Goal: Task Accomplishment & Management: Manage account settings

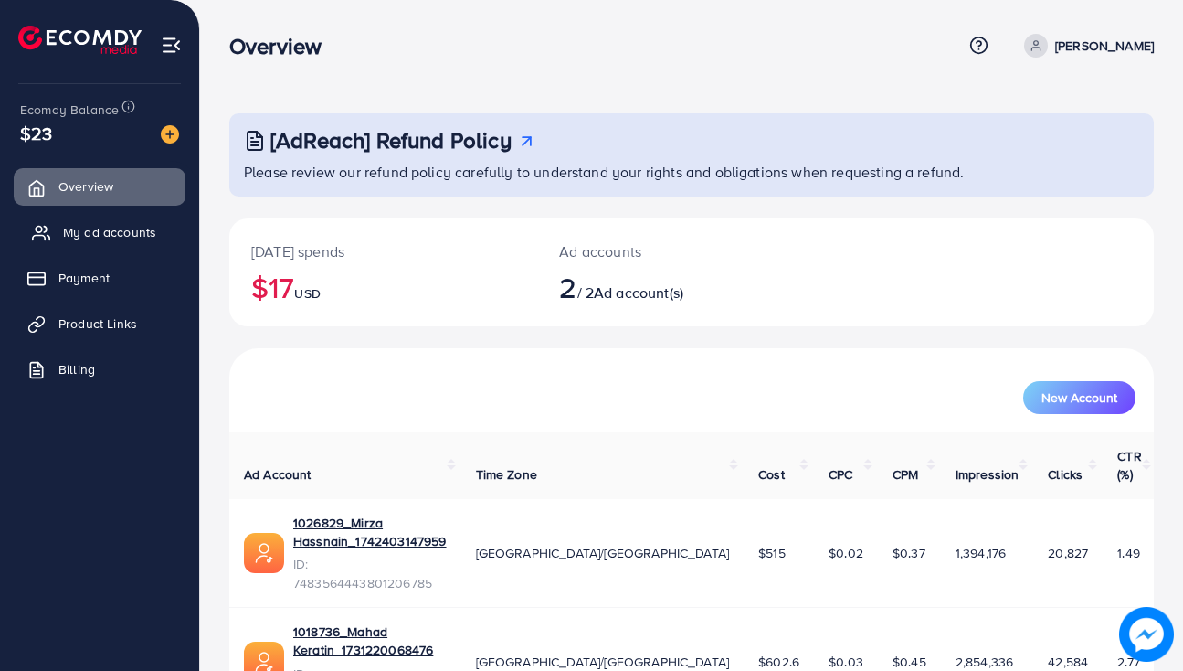
click at [100, 244] on link "My ad accounts" at bounding box center [100, 232] width 172 height 37
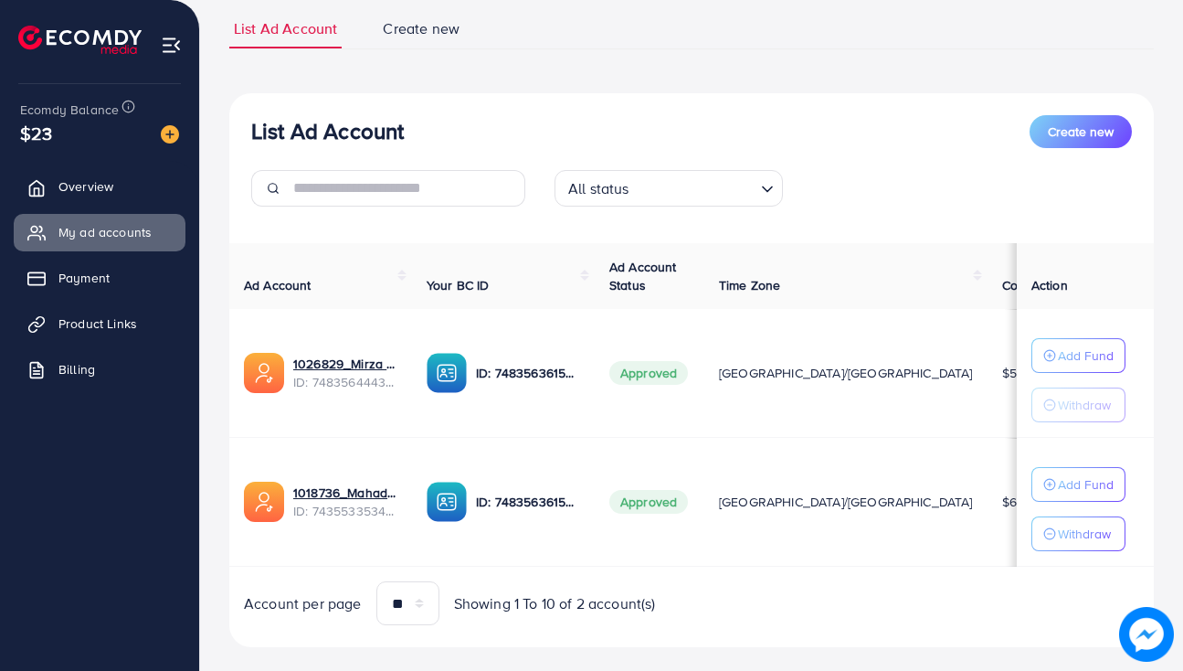
scroll to position [130, 0]
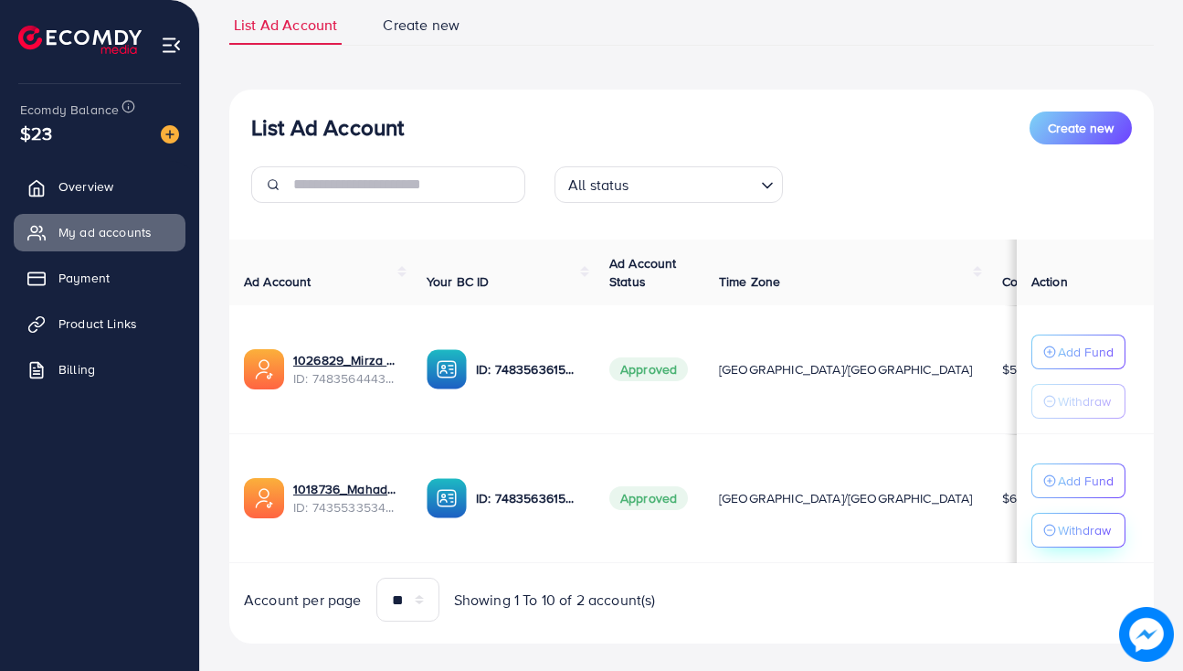
click at [1074, 521] on p "Withdraw" at bounding box center [1084, 530] width 53 height 22
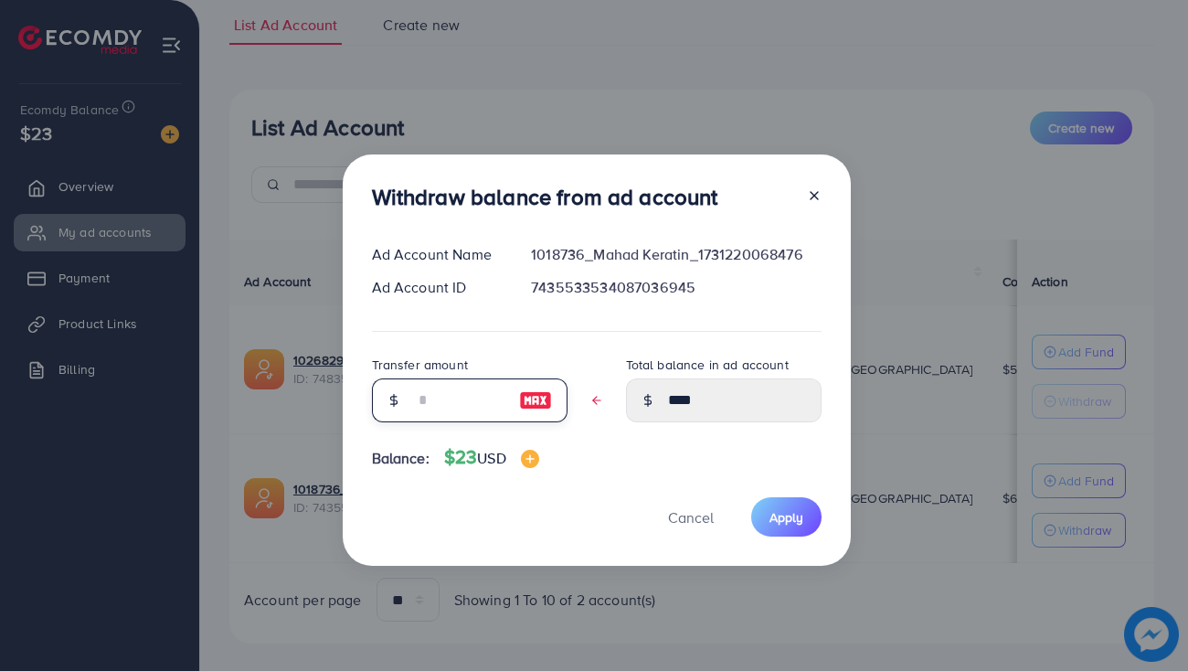
click at [496, 395] on input "text" at bounding box center [459, 400] width 91 height 44
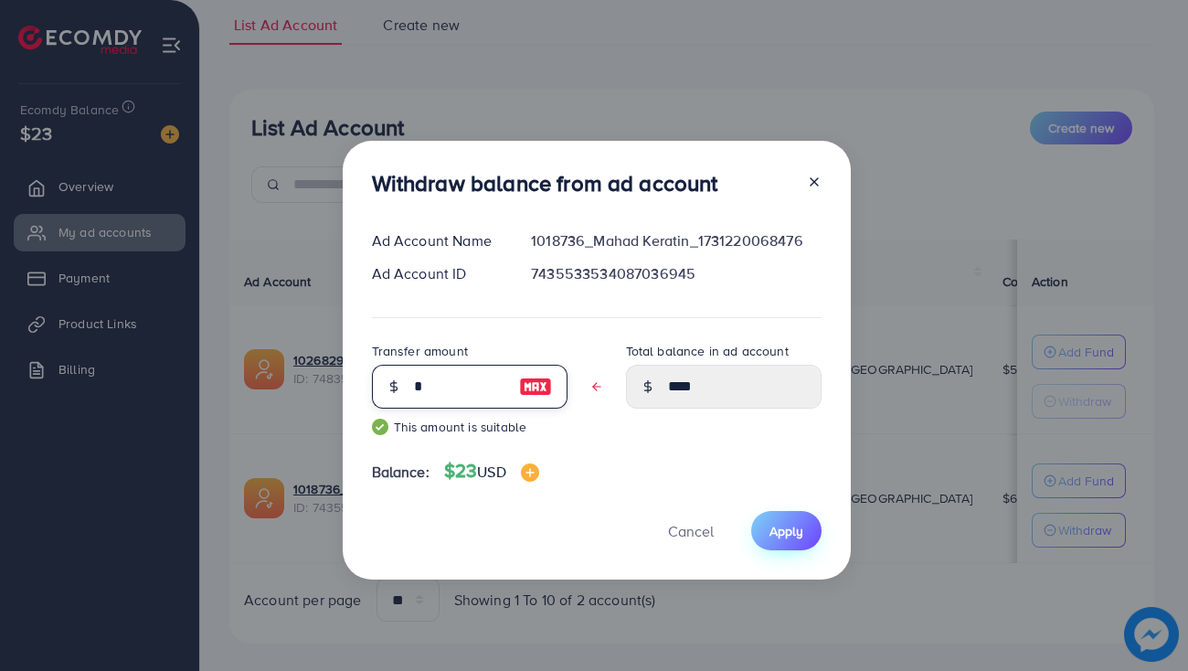
type input "*"
click at [773, 536] on span "Apply" at bounding box center [786, 531] width 34 height 18
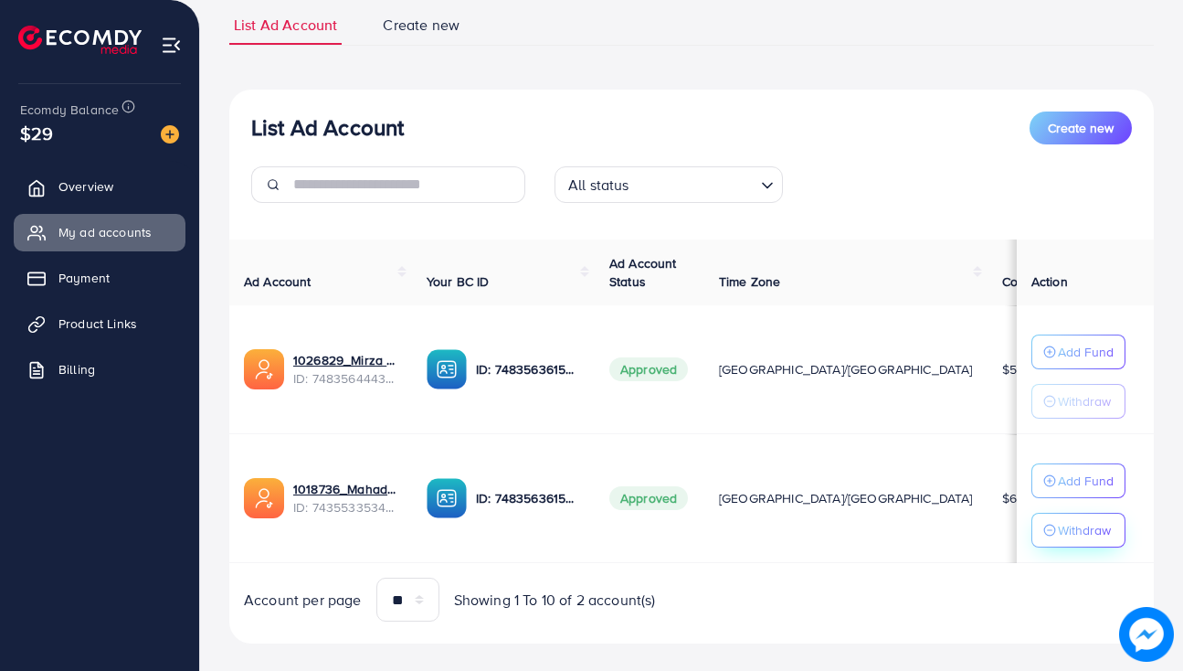
click at [1044, 533] on icon "button" at bounding box center [1050, 530] width 13 height 13
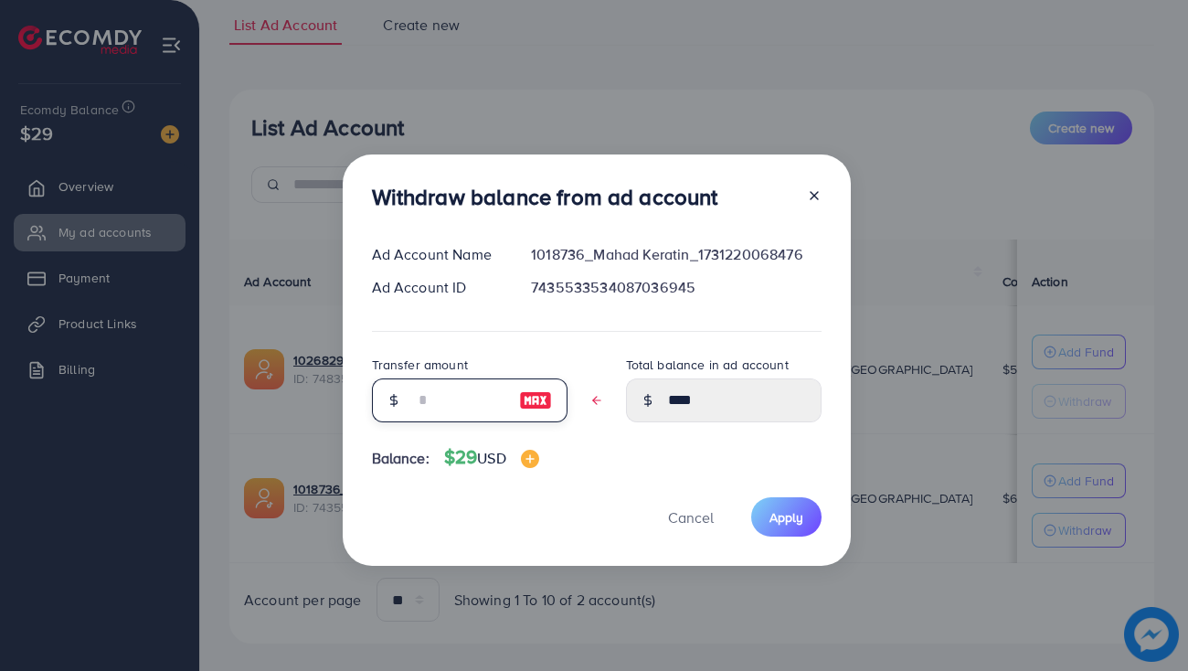
click at [418, 408] on input "text" at bounding box center [459, 400] width 91 height 44
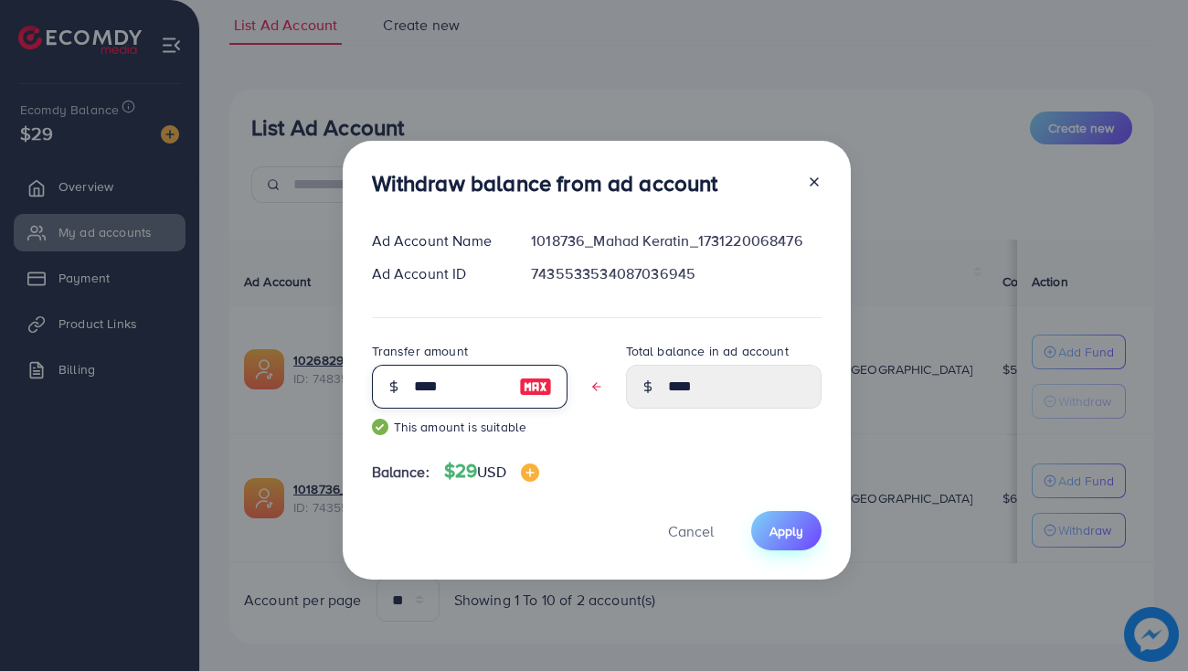
type input "****"
click at [799, 519] on button "Apply" at bounding box center [786, 530] width 70 height 39
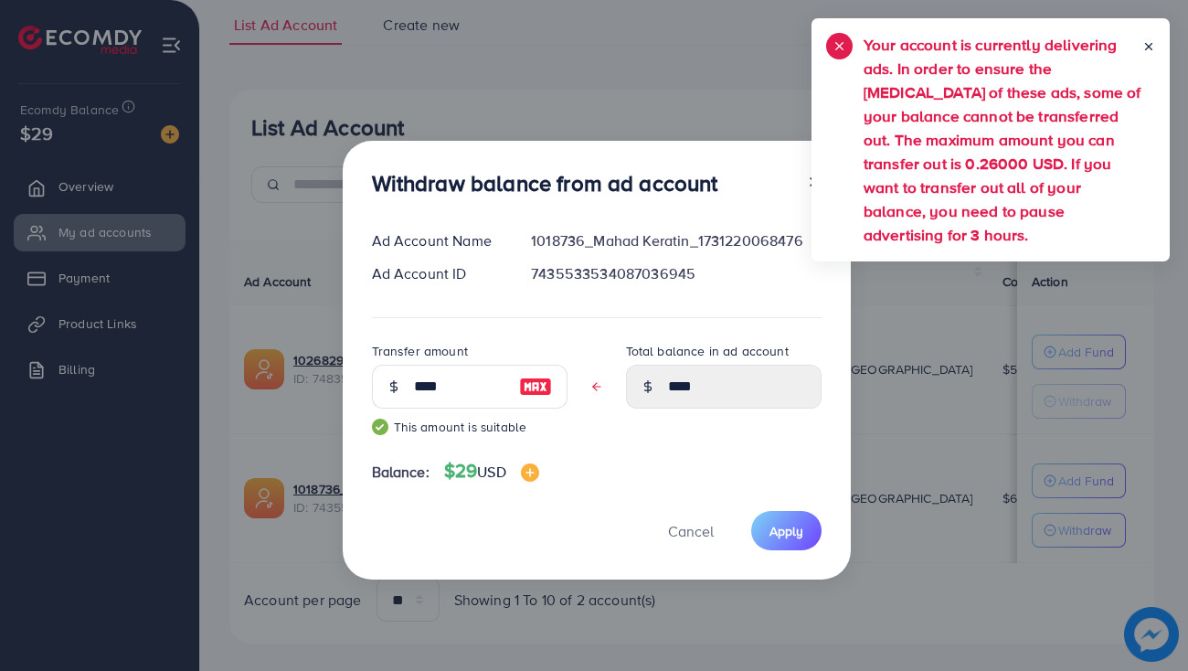
click at [696, 52] on div "Withdraw balance from ad account Ad Account Name 1018736_Mahad Keratin_17312200…" at bounding box center [594, 335] width 1188 height 671
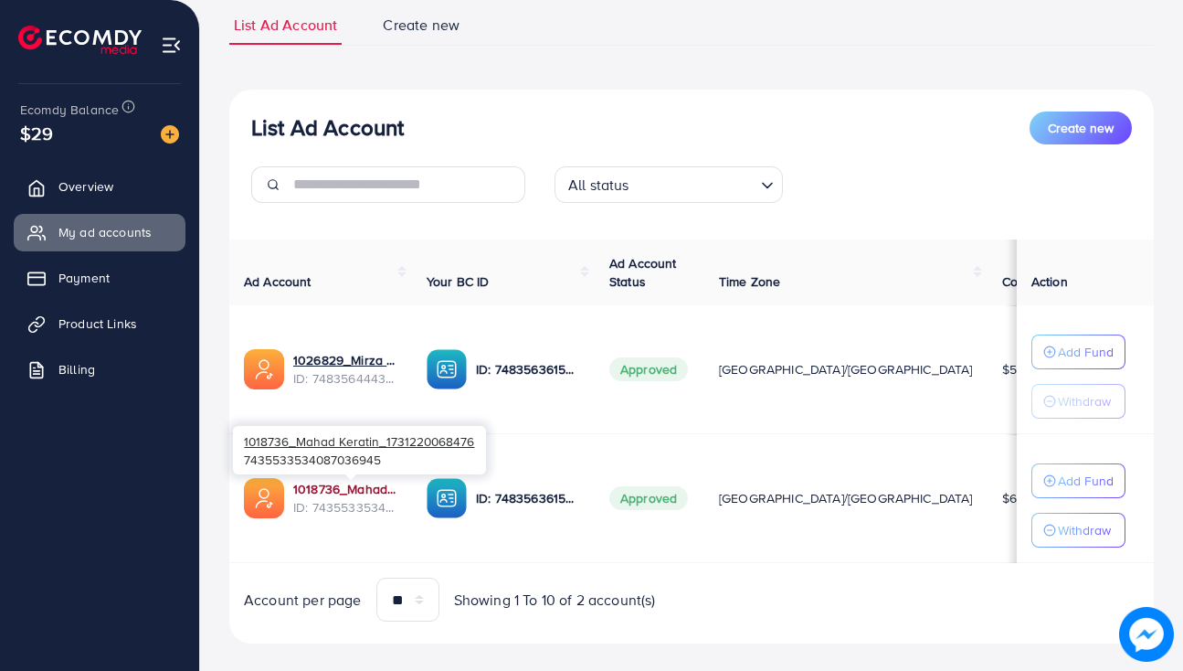
click at [349, 496] on link "1018736_Mahad Keratin_1731220068476" at bounding box center [345, 489] width 104 height 18
